Goal: Task Accomplishment & Management: Complete application form

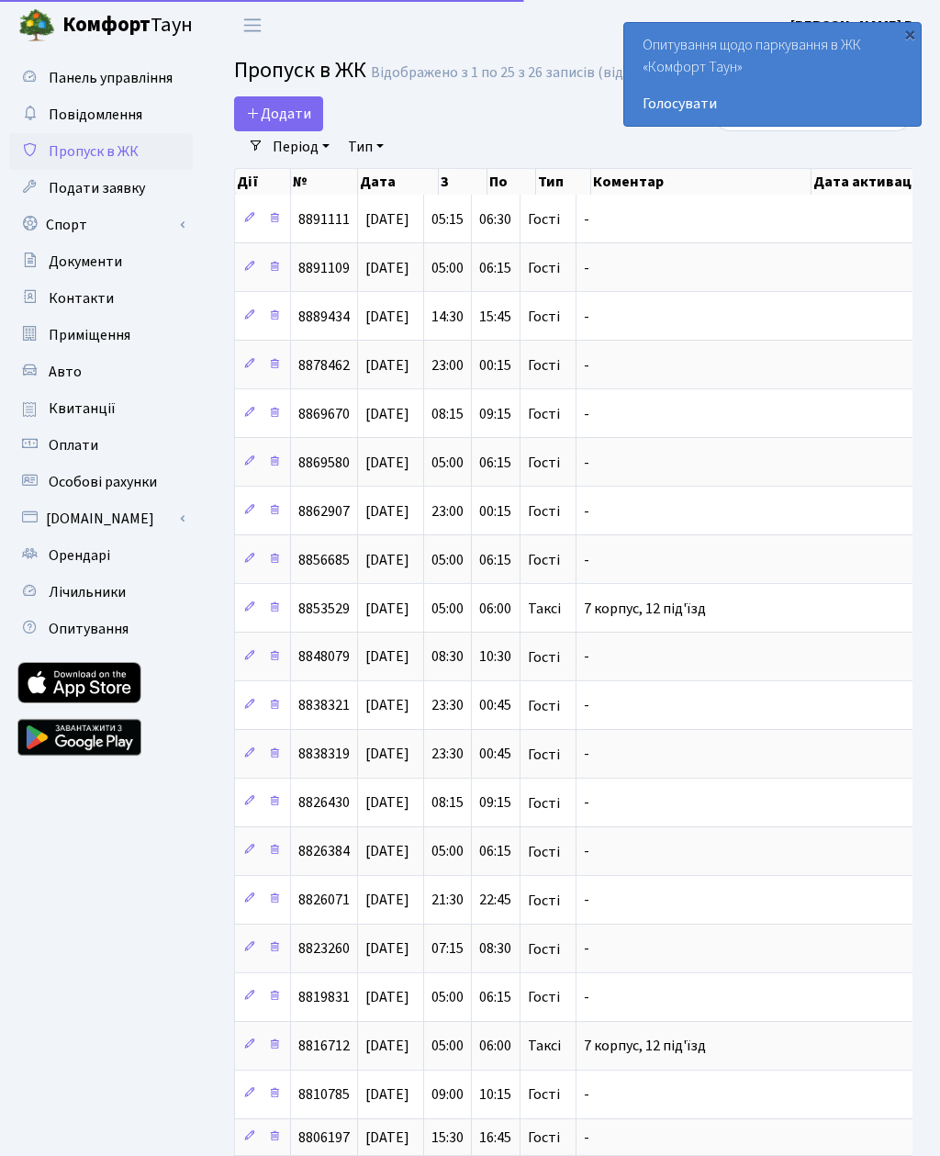
select select "25"
click at [914, 29] on div "×" at bounding box center [910, 34] width 18 height 18
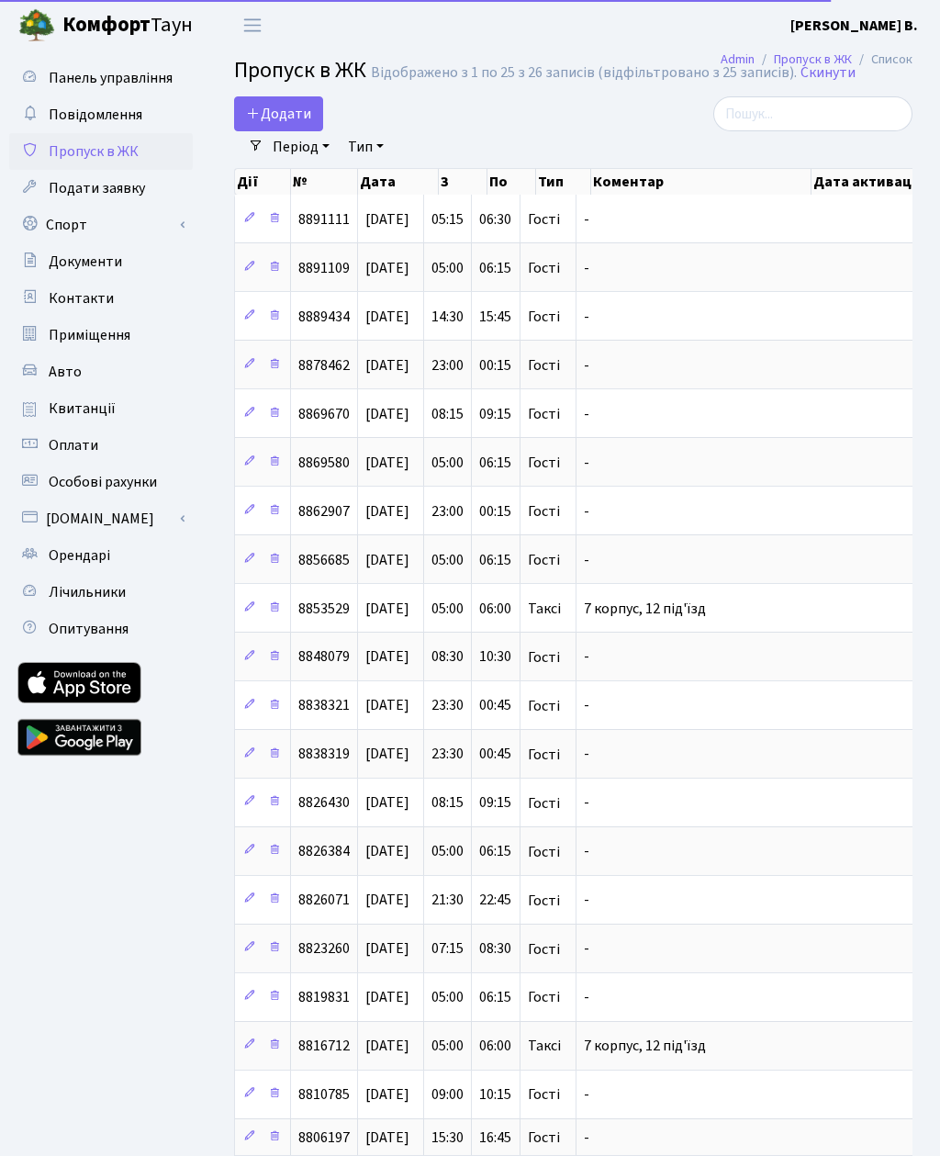
click at [272, 120] on span "Додати" at bounding box center [278, 114] width 65 height 20
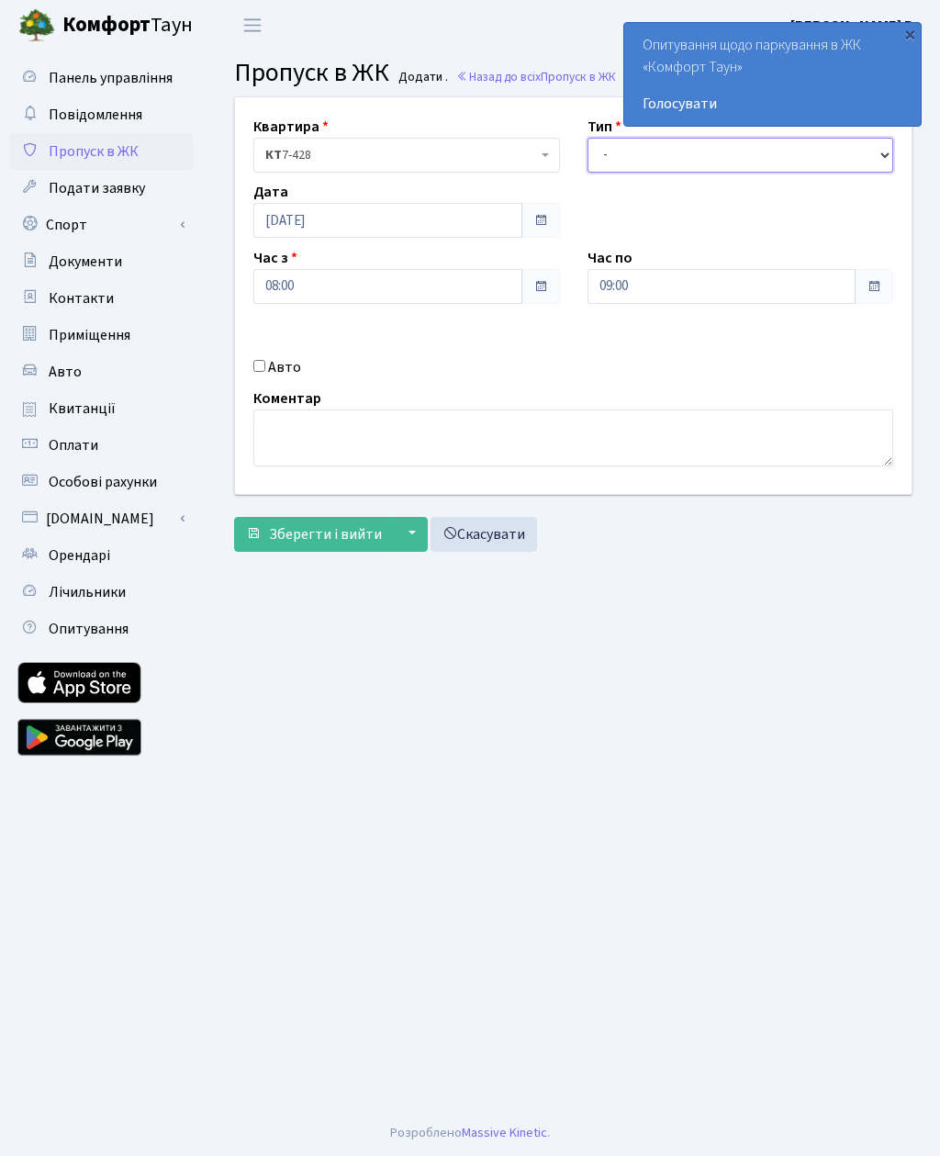
click at [701, 158] on select "- Доставка Таксі Гості Сервіс" at bounding box center [741, 155] width 307 height 35
select select "3"
click at [272, 363] on label "Авто" at bounding box center [284, 367] width 33 height 22
click at [265, 363] on input "Авто" at bounding box center [259, 366] width 12 height 12
checkbox input "true"
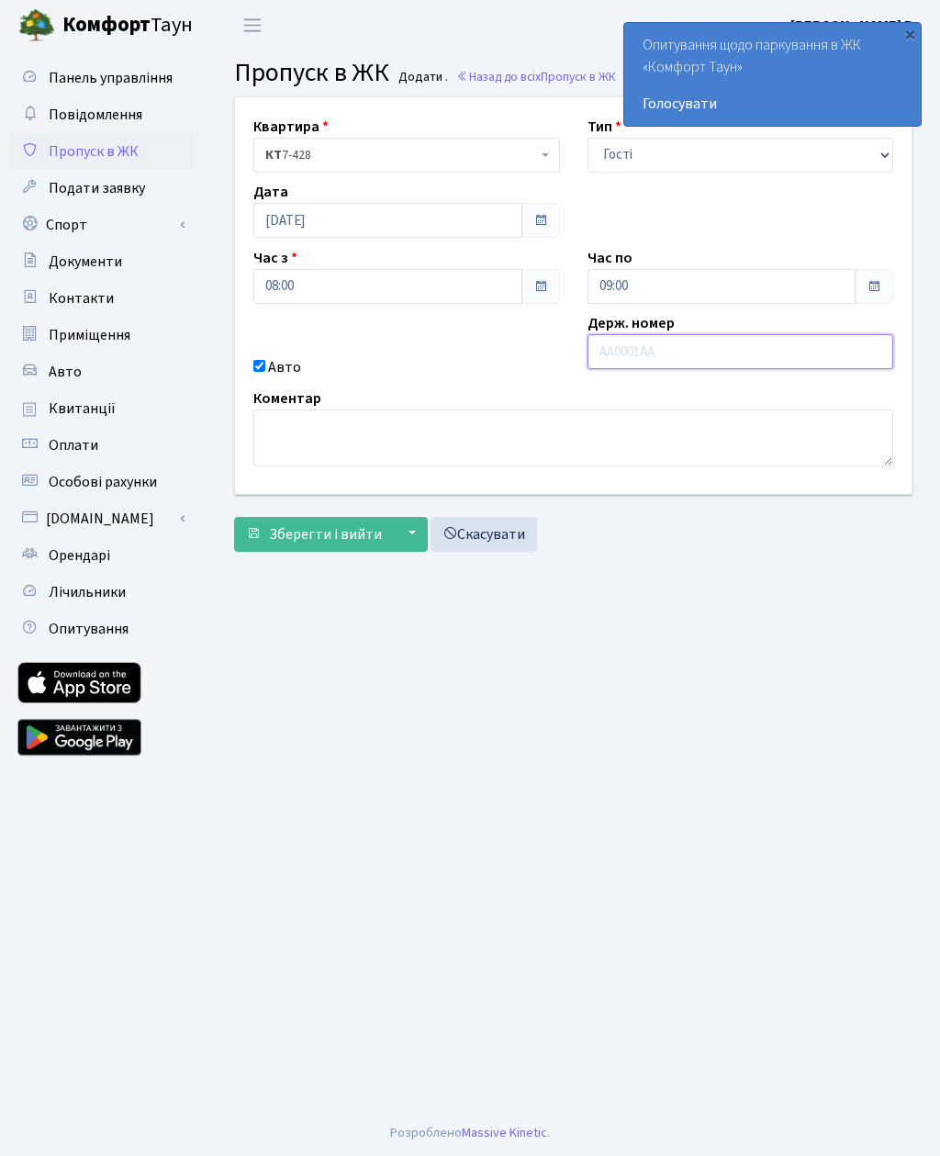
click at [647, 357] on input "text" at bounding box center [741, 351] width 307 height 35
paste input "Ка1670мт"
type input "Ка1670мт"
click at [774, 288] on input "09:00" at bounding box center [722, 286] width 269 height 35
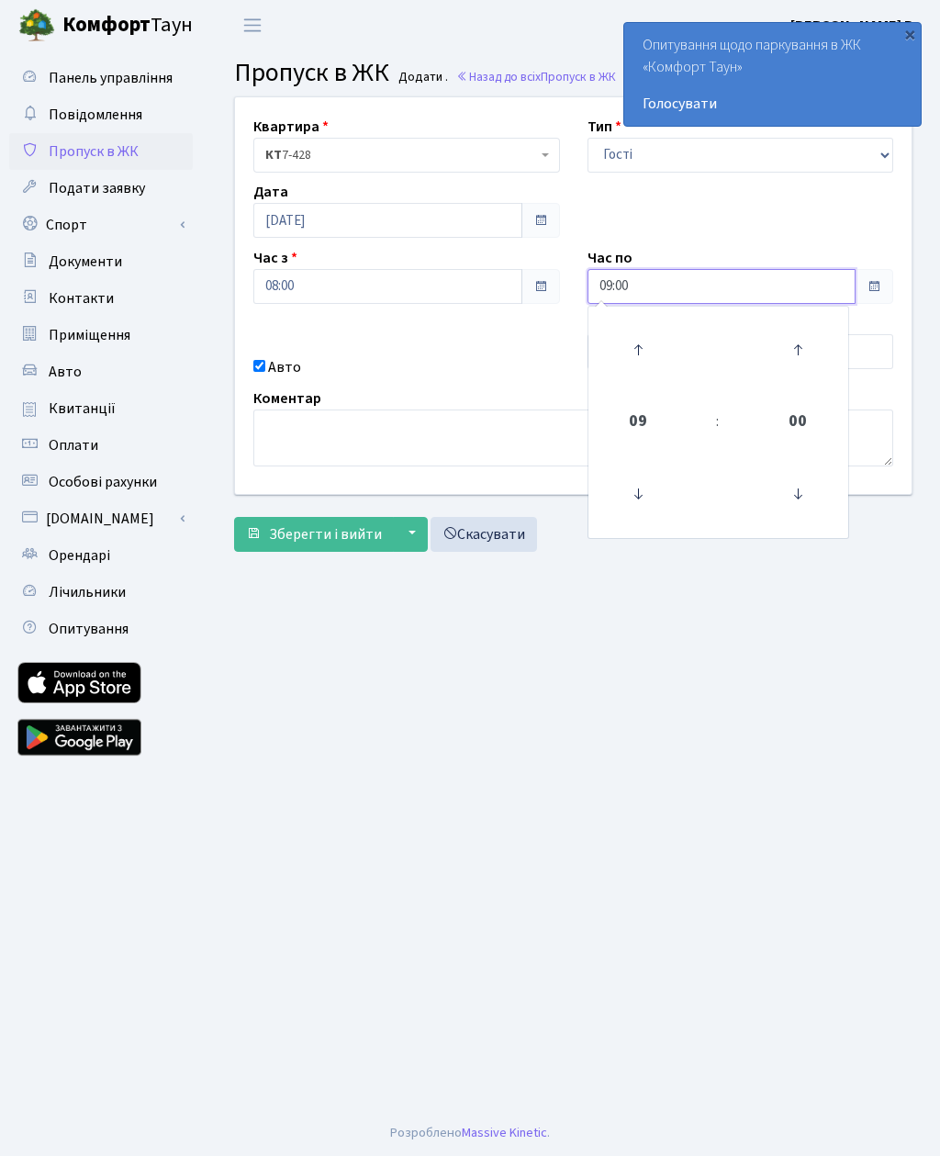
click at [805, 499] on icon at bounding box center [798, 494] width 50 height 50
click at [802, 353] on icon at bounding box center [798, 350] width 50 height 50
click at [803, 352] on icon at bounding box center [798, 350] width 50 height 50
click at [801, 351] on icon at bounding box center [798, 350] width 50 height 50
type input "09:30"
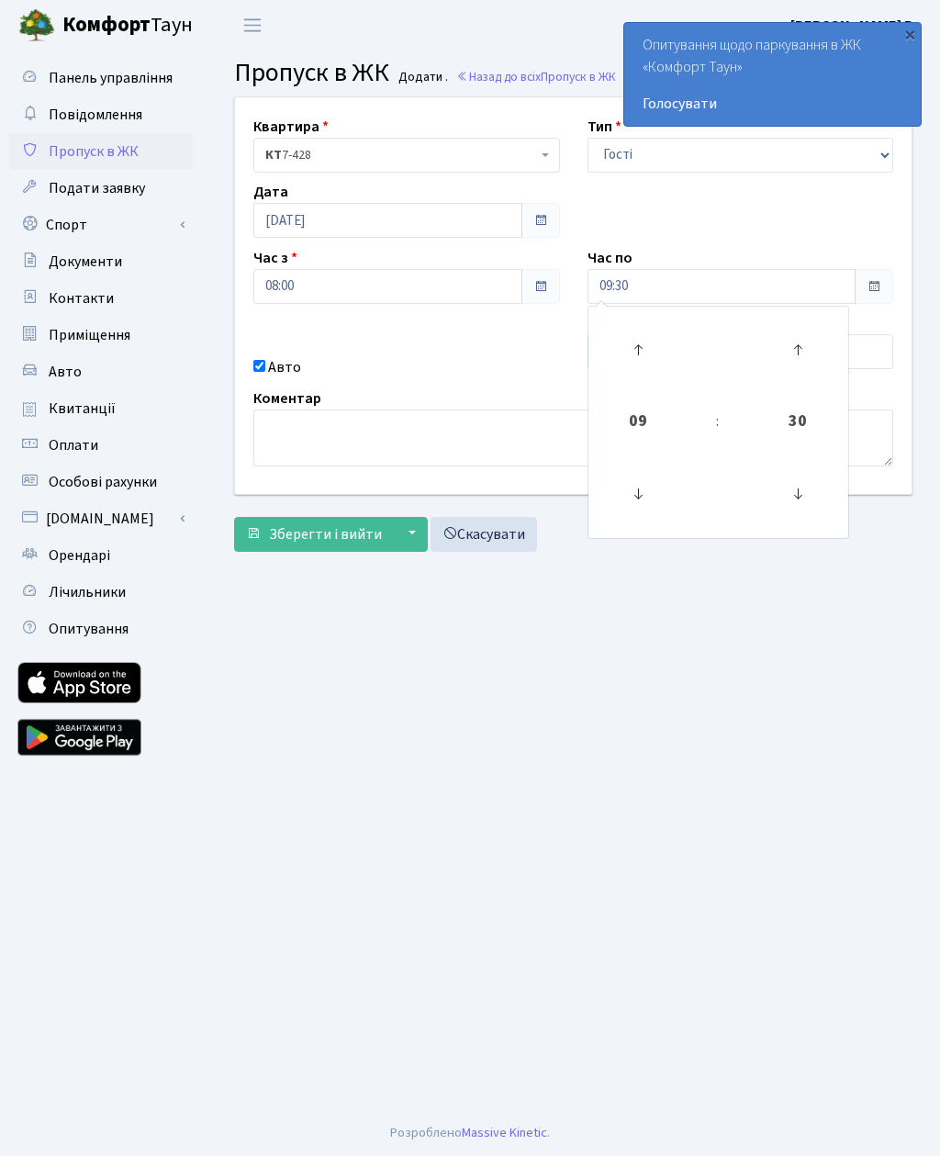
click at [499, 621] on main "Admin Пропуск в ЖК Додати Пропуск в ЖК Додати . Назад до всіх Пропуск в ЖК Квар…" at bounding box center [574, 579] width 734 height 1059
click at [334, 528] on span "Зберегти і вийти" at bounding box center [325, 534] width 113 height 20
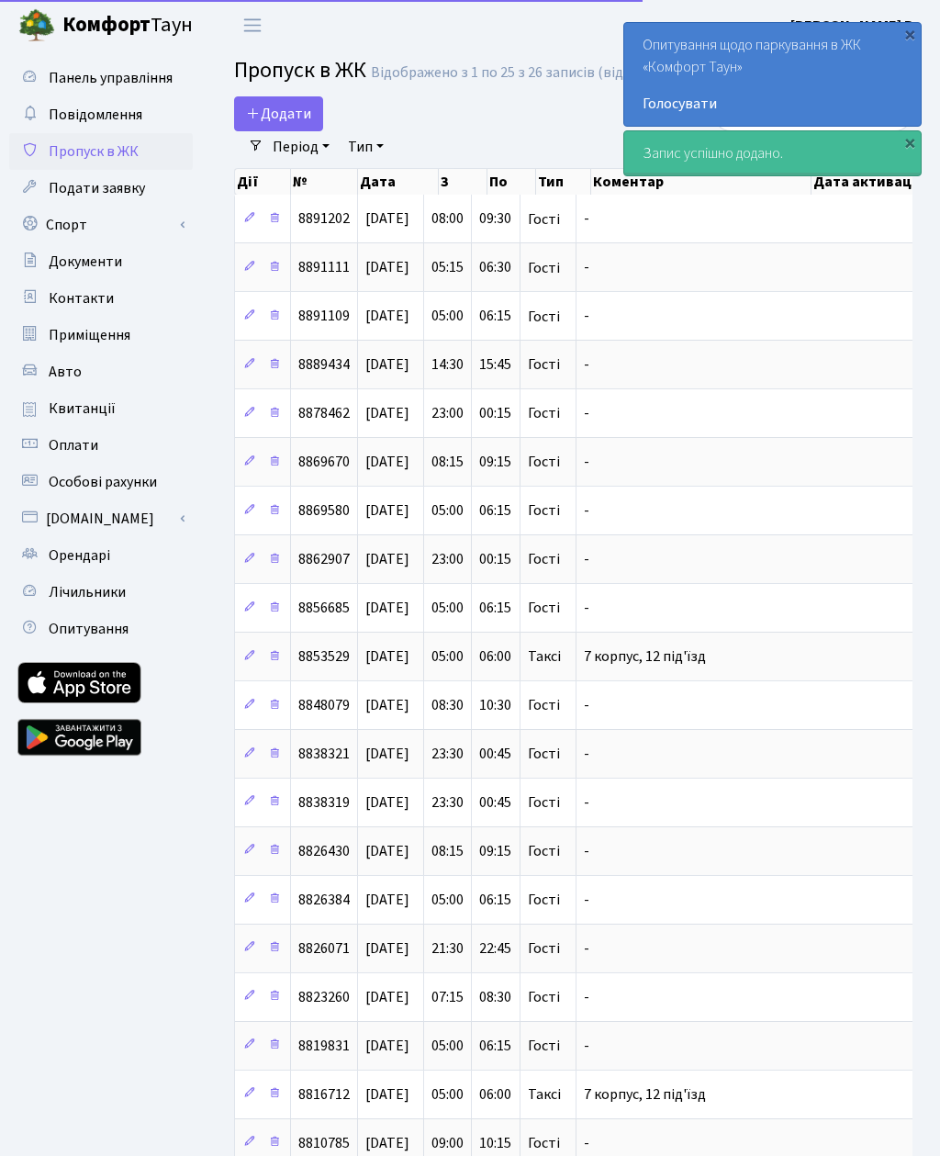
select select "25"
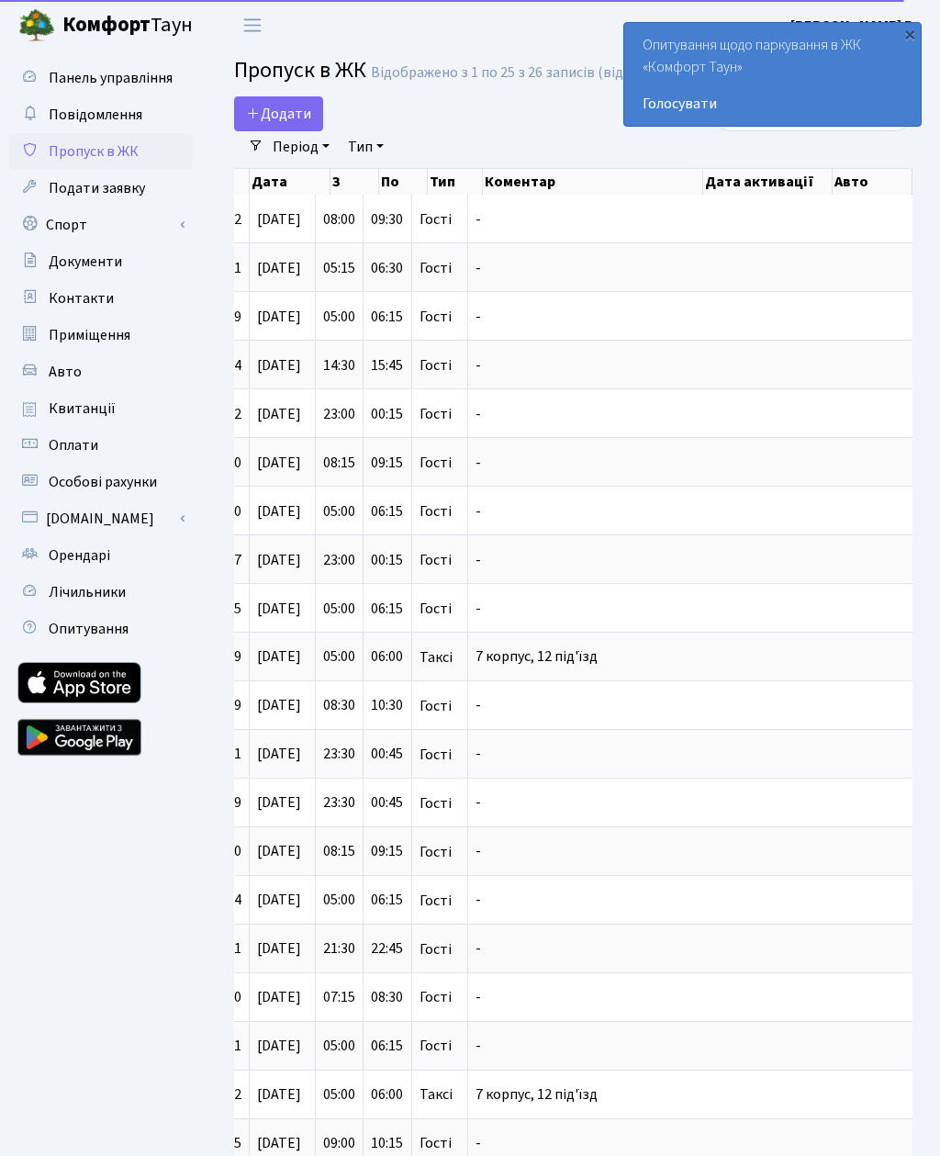
scroll to position [0, 108]
